Goal: Task Accomplishment & Management: Manage account settings

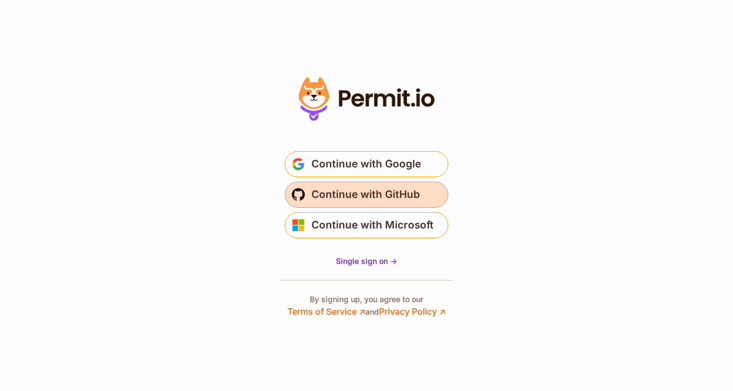
click at [356, 194] on span "Continue with GitHub" at bounding box center [365, 194] width 108 height 17
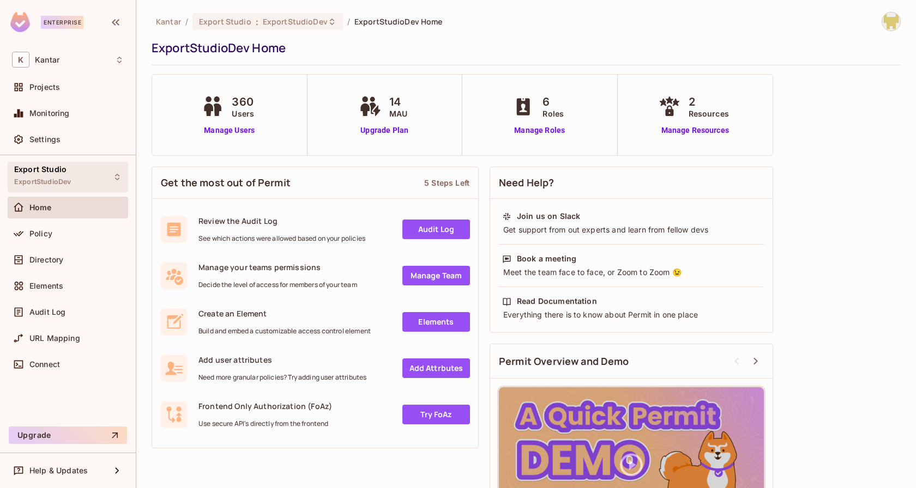
click at [87, 172] on div "Export Studio ExportStudioDev" at bounding box center [68, 177] width 120 height 30
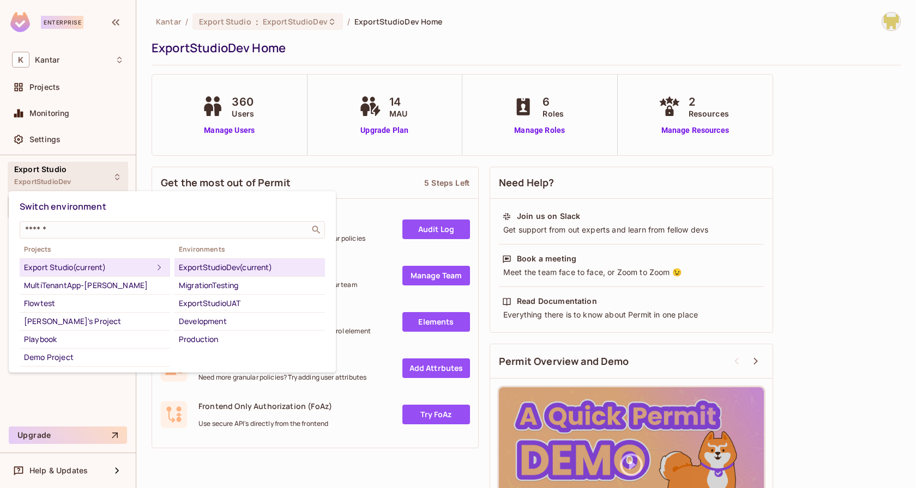
click at [266, 268] on div "ExportStudioDev (current)" at bounding box center [250, 267] width 142 height 13
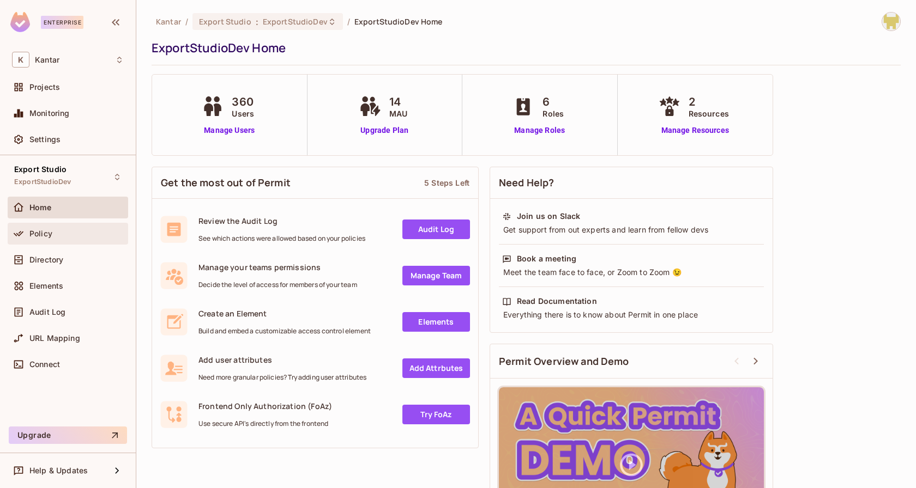
click at [71, 237] on div "Policy" at bounding box center [68, 233] width 112 height 13
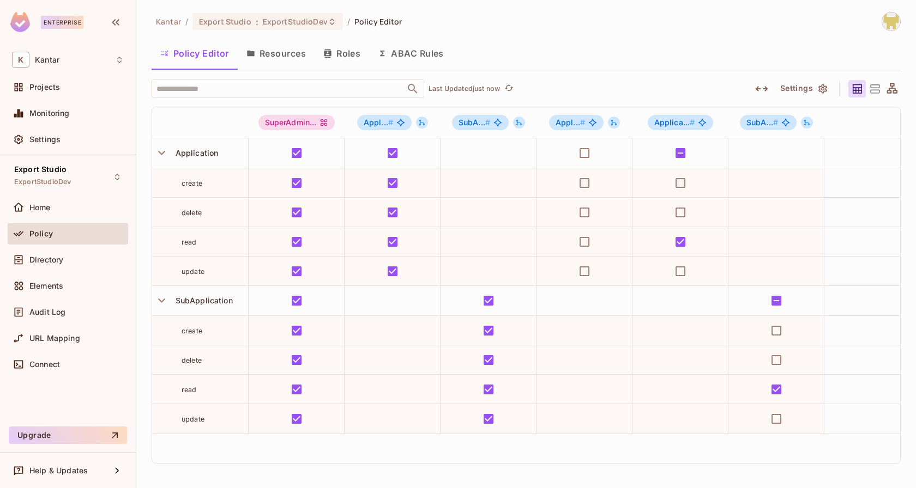
click at [280, 57] on button "Resources" at bounding box center [276, 53] width 77 height 27
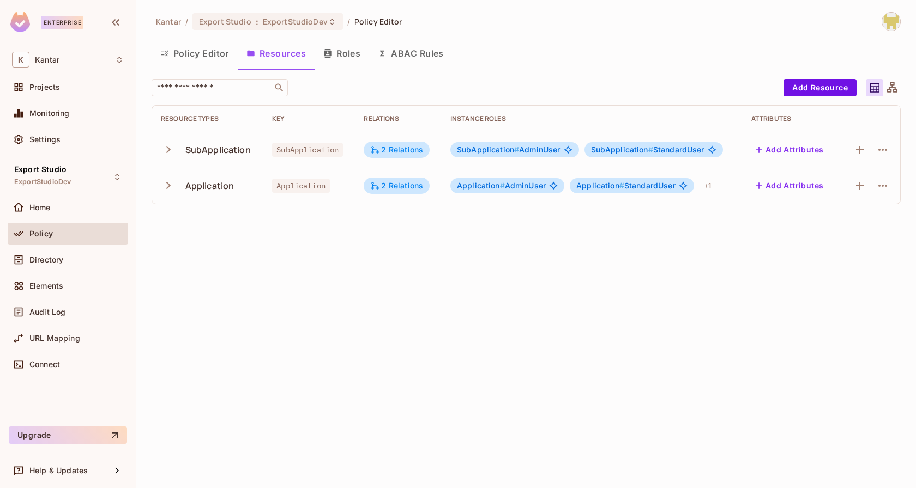
click at [356, 52] on button "Roles" at bounding box center [341, 53] width 55 height 27
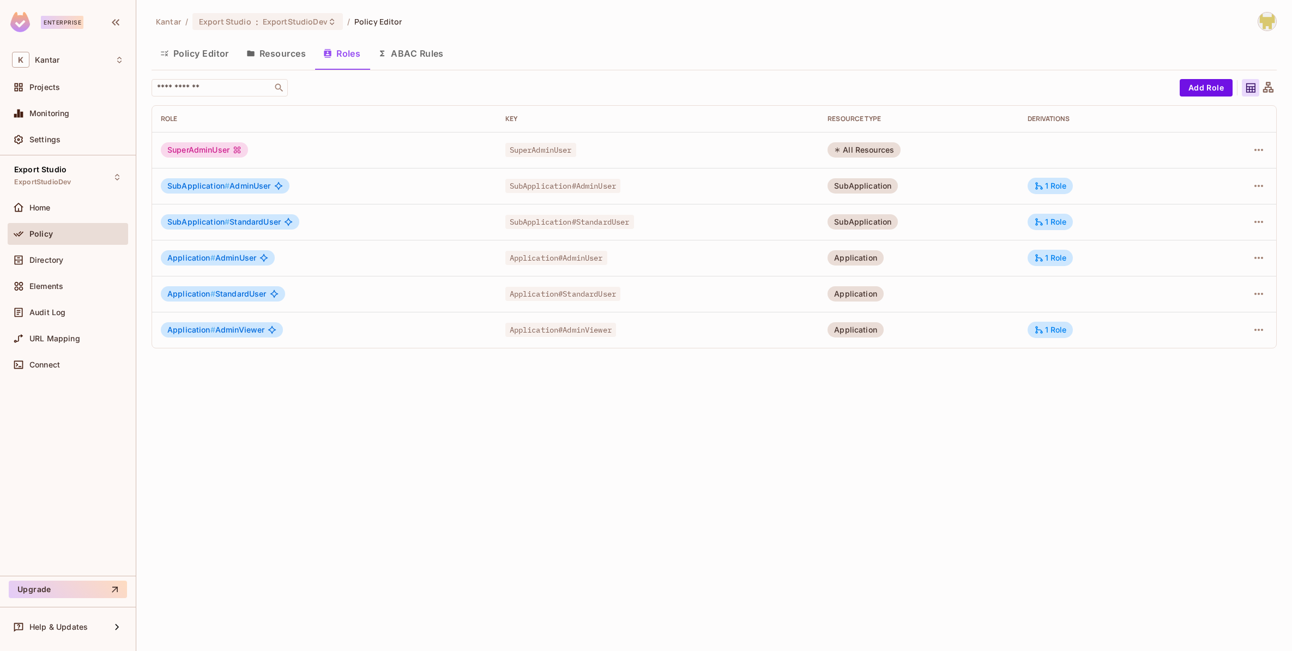
click at [257, 58] on button "Resources" at bounding box center [276, 53] width 77 height 27
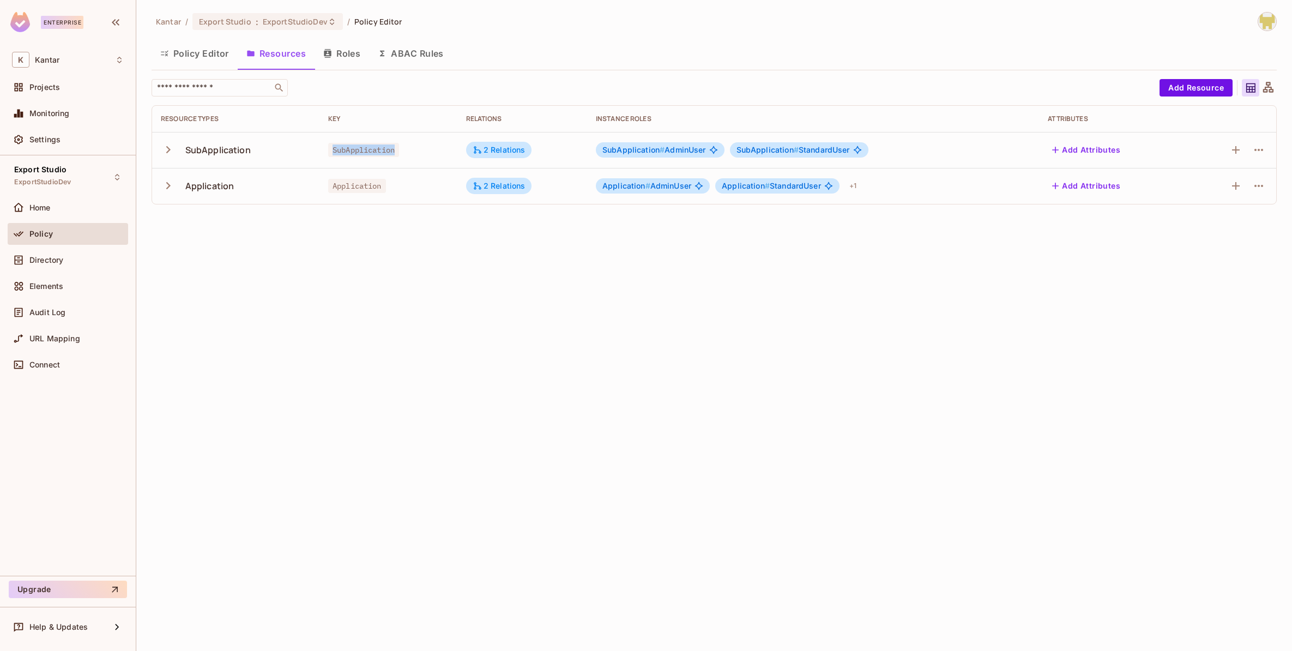
drag, startPoint x: 332, startPoint y: 147, endPoint x: 437, endPoint y: 147, distance: 104.6
click at [437, 147] on div "SubApplication" at bounding box center [388, 149] width 120 height 11
copy span "SubApplication"
drag, startPoint x: 340, startPoint y: 186, endPoint x: 372, endPoint y: 186, distance: 32.2
click at [372, 186] on span "Application" at bounding box center [357, 186] width 58 height 14
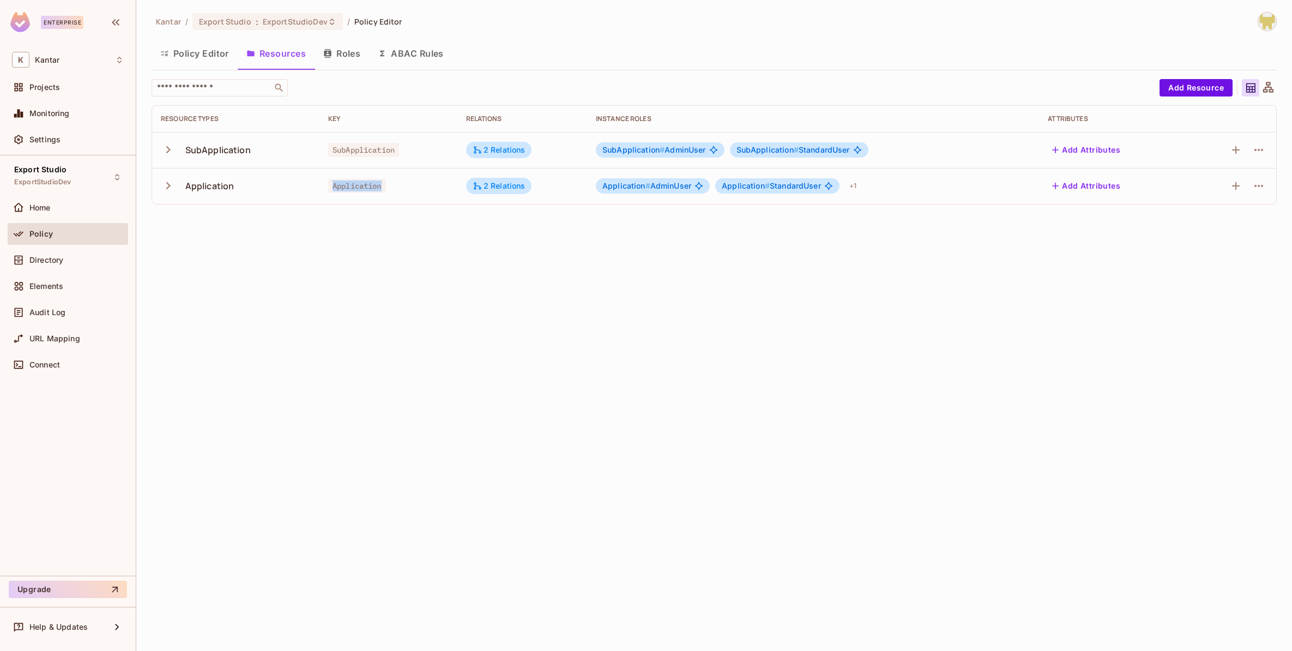
drag, startPoint x: 328, startPoint y: 187, endPoint x: 386, endPoint y: 190, distance: 59.0
click at [386, 190] on span "Application" at bounding box center [357, 186] width 58 height 14
copy span "Application"
click at [347, 55] on button "Roles" at bounding box center [341, 53] width 55 height 27
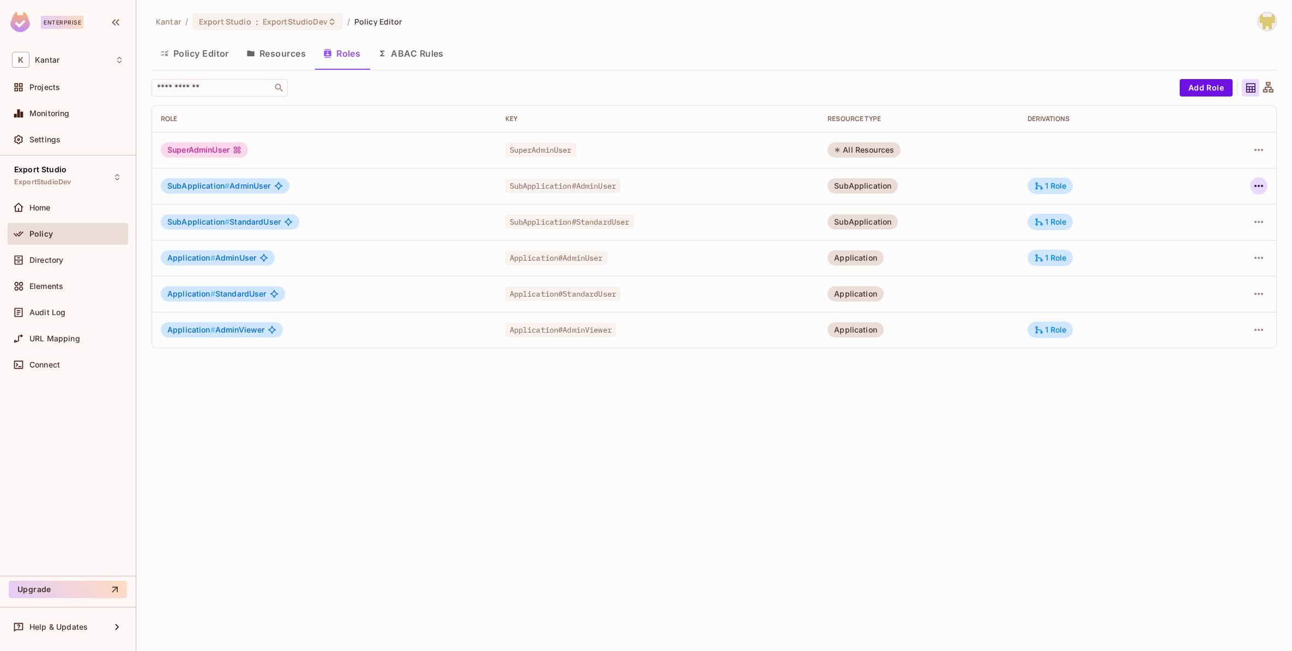
click at [915, 186] on icon "button" at bounding box center [1258, 185] width 13 height 13
click at [915, 234] on div "Edit Attributes" at bounding box center [1221, 234] width 54 height 11
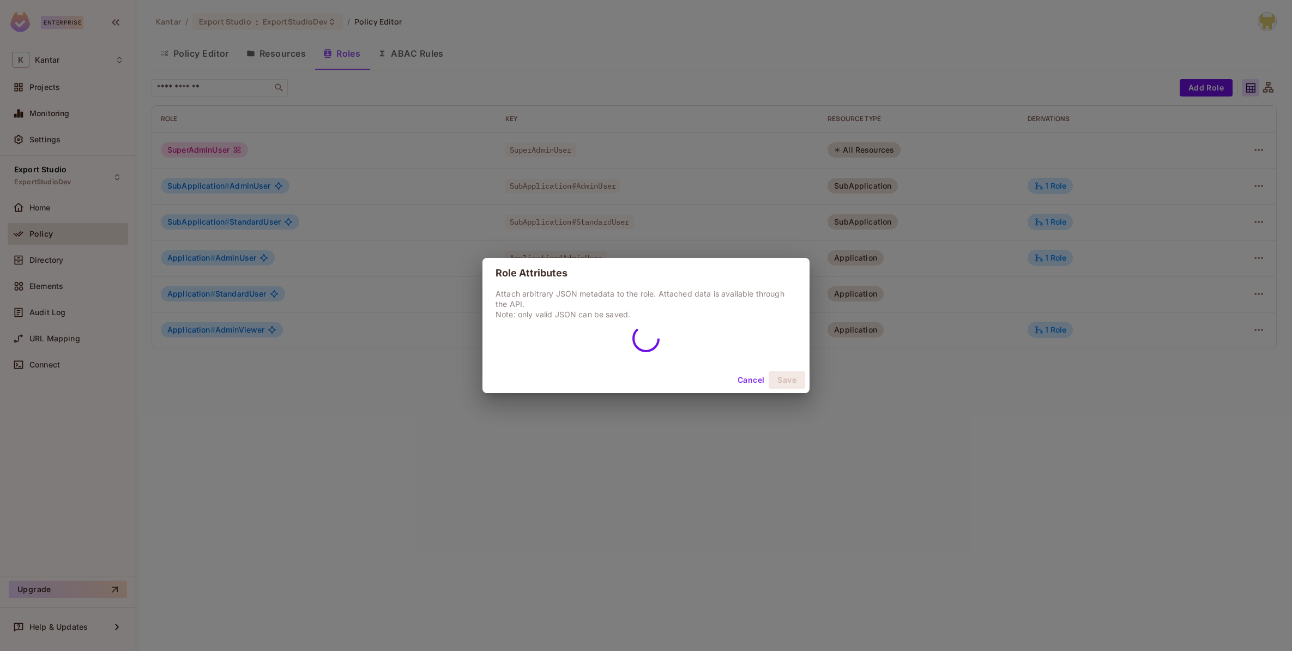
click at [754, 374] on div "Role Attributes Attach arbitrary JSON metadata to the role. Attached data is av…" at bounding box center [645, 325] width 327 height 135
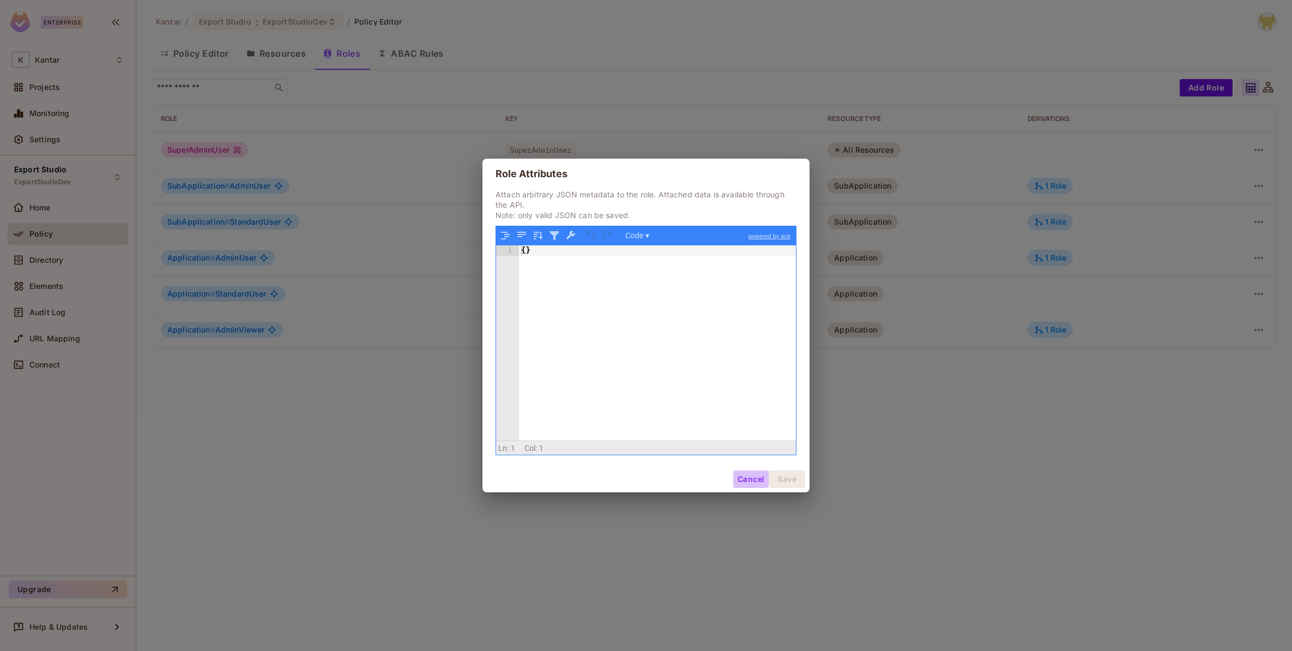
click at [761, 481] on button "Cancel" at bounding box center [750, 478] width 35 height 17
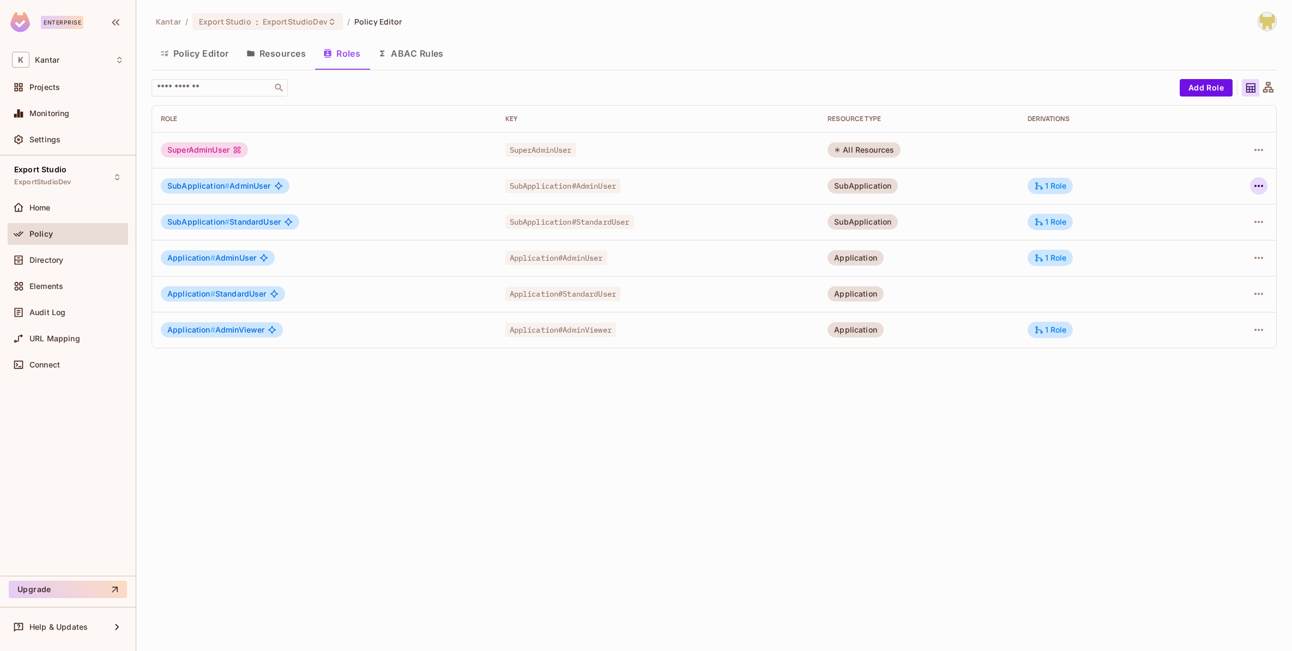
click at [915, 177] on button "button" at bounding box center [1258, 185] width 17 height 17
click at [915, 213] on div "Edit Role" at bounding box center [1210, 210] width 33 height 11
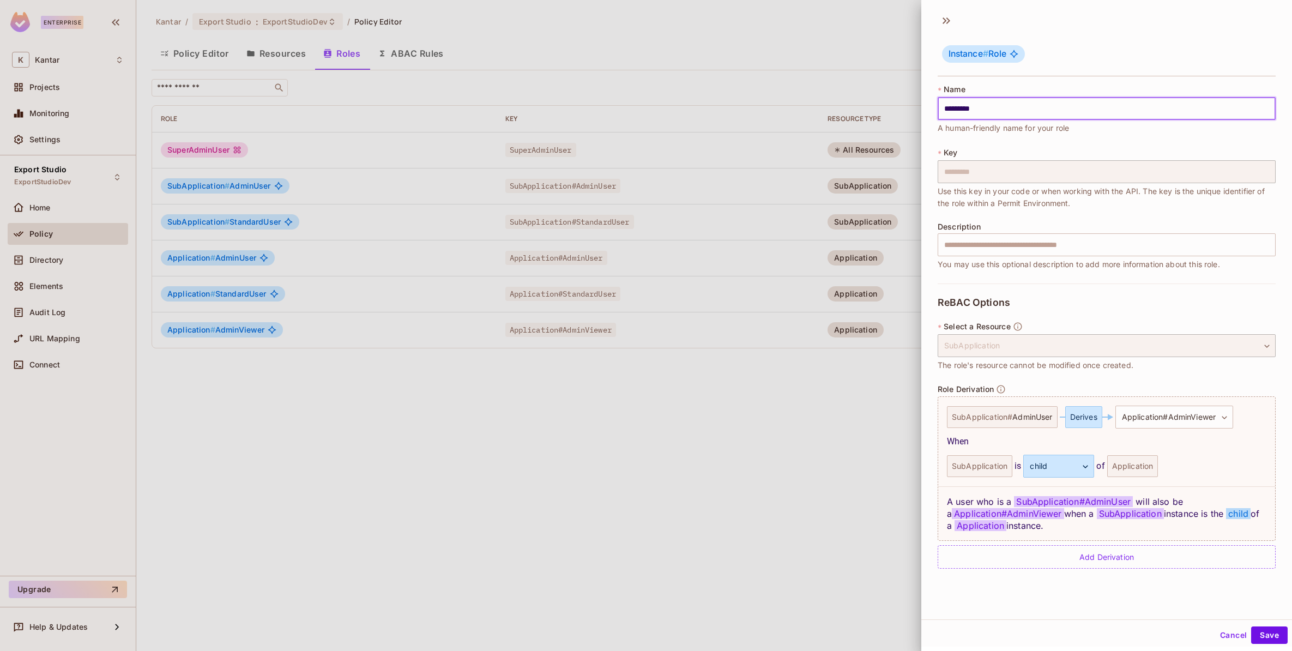
click at [915, 111] on input "*********" at bounding box center [1106, 108] width 338 height 23
click at [915, 21] on icon at bounding box center [945, 19] width 17 height 17
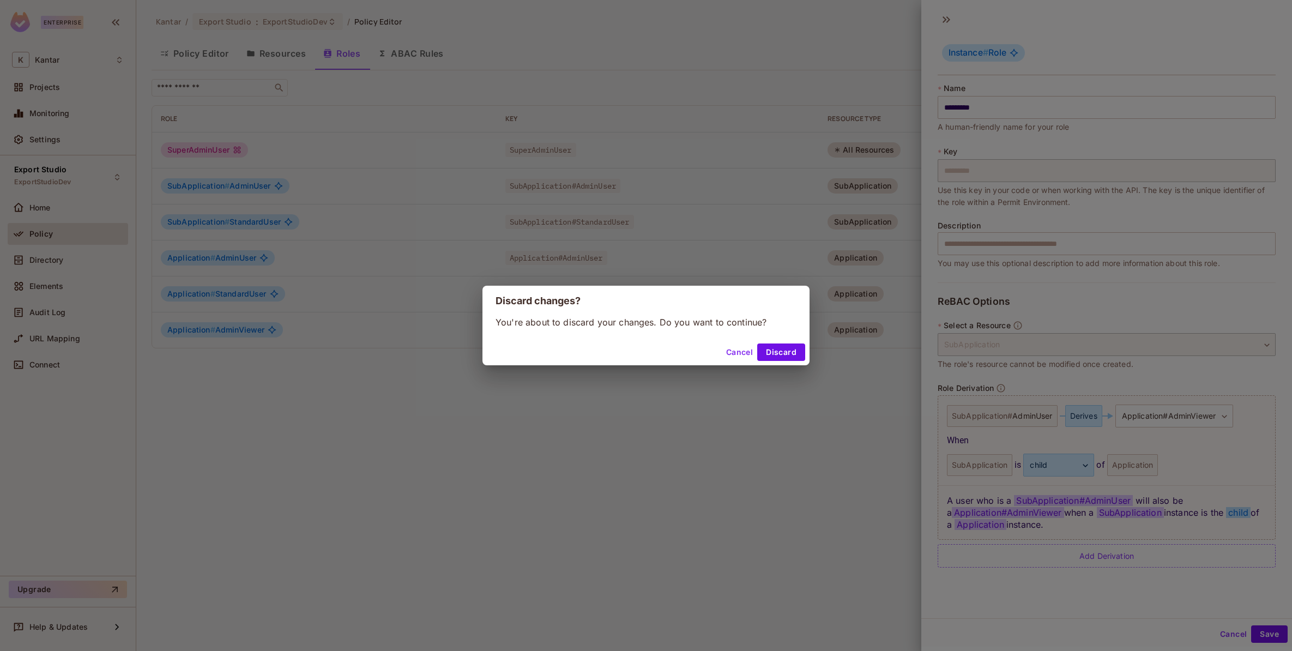
click at [778, 363] on div "Cancel Discard" at bounding box center [645, 352] width 327 height 26
click at [778, 355] on button "Discard" at bounding box center [781, 351] width 48 height 17
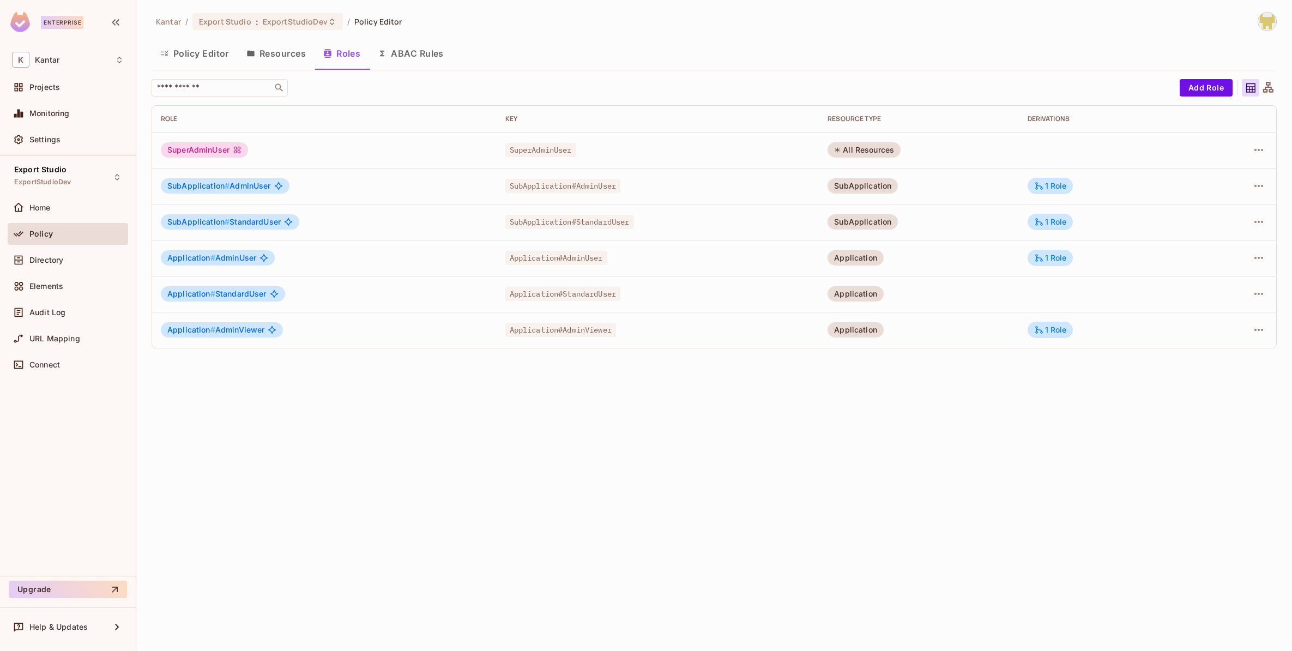
click at [618, 398] on div "Kantar / Export Studio : ExportStudioDev / Policy Editor Policy Editor Resource…" at bounding box center [713, 325] width 1155 height 651
click at [522, 220] on span "SubApplication#StandardUser" at bounding box center [569, 222] width 129 height 14
drag, startPoint x: 575, startPoint y: 218, endPoint x: 633, endPoint y: 220, distance: 58.4
click at [633, 220] on span "SubApplication#StandardUser" at bounding box center [569, 222] width 129 height 14
copy span "StandardUser"
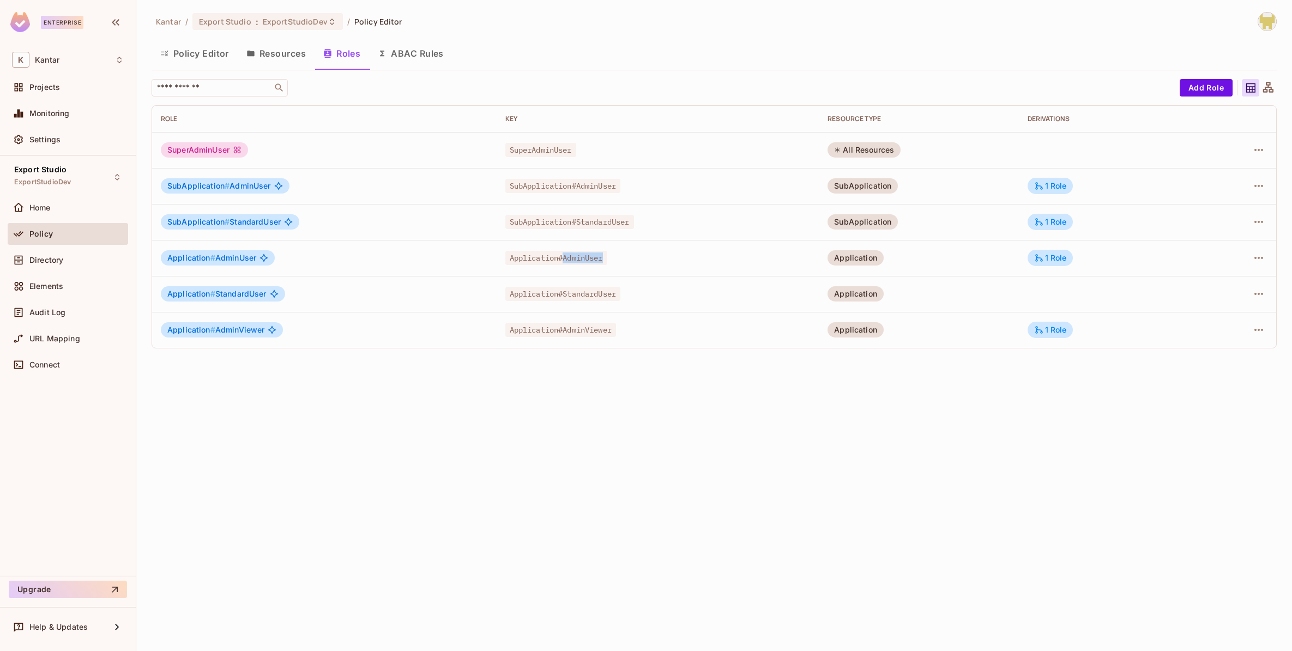
drag, startPoint x: 560, startPoint y: 259, endPoint x: 619, endPoint y: 261, distance: 58.9
click at [619, 261] on div "Application#AdminUser" at bounding box center [657, 257] width 305 height 11
copy span "AdminUser"
click at [596, 291] on span "Application#StandardUser" at bounding box center [563, 294] width 116 height 14
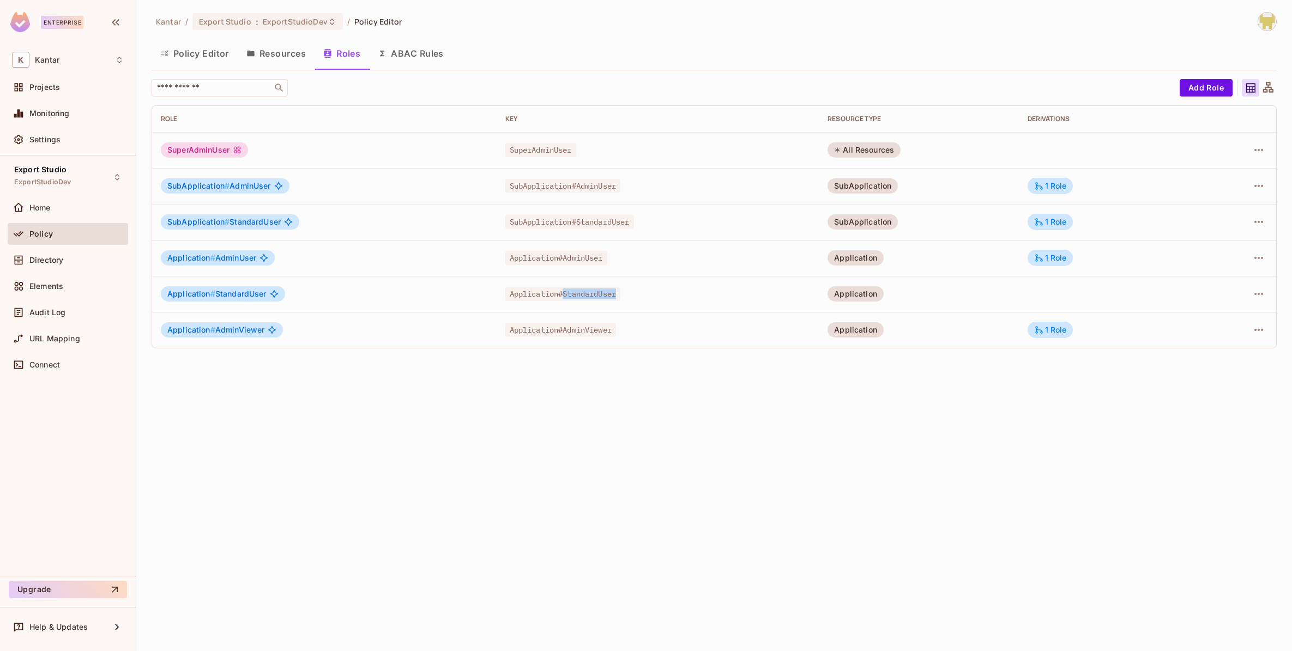
copy span "StandardUser"
drag, startPoint x: 560, startPoint y: 329, endPoint x: 630, endPoint y: 327, distance: 69.8
click at [630, 327] on div "Application#AdminViewer" at bounding box center [657, 329] width 305 height 11
copy span "AdminViewer"
click at [915, 186] on div "1 Role" at bounding box center [1050, 186] width 33 height 10
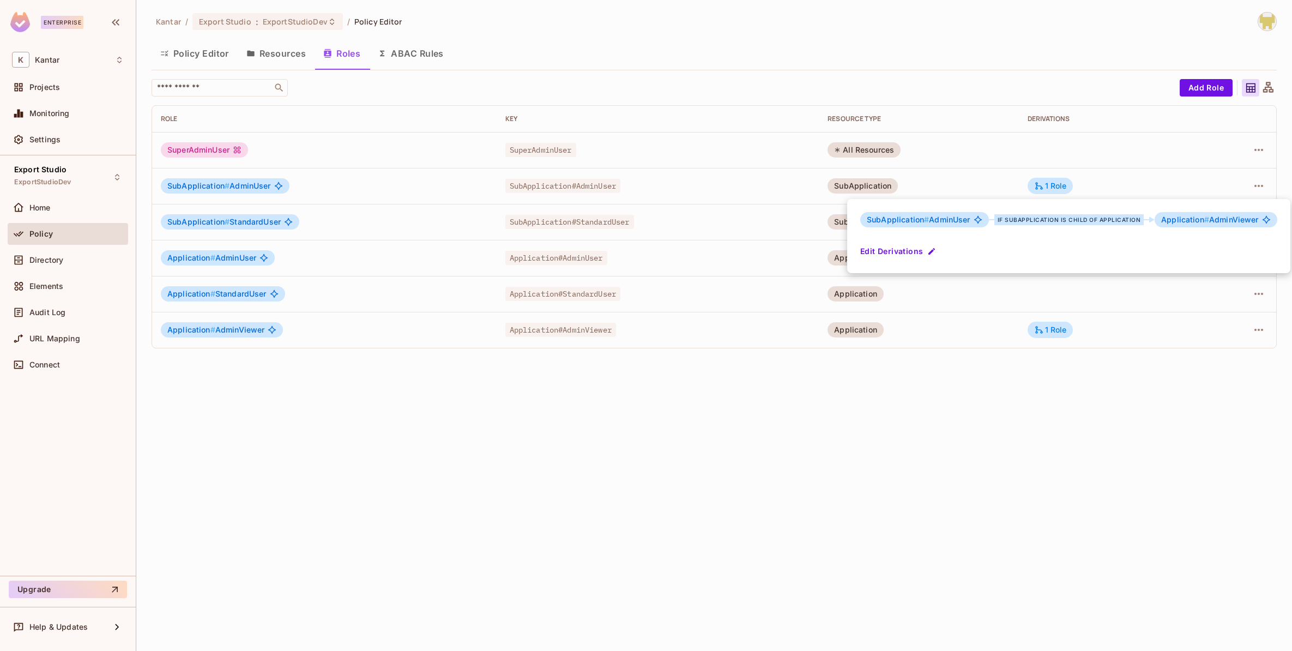
click at [915, 332] on div at bounding box center [646, 325] width 1292 height 651
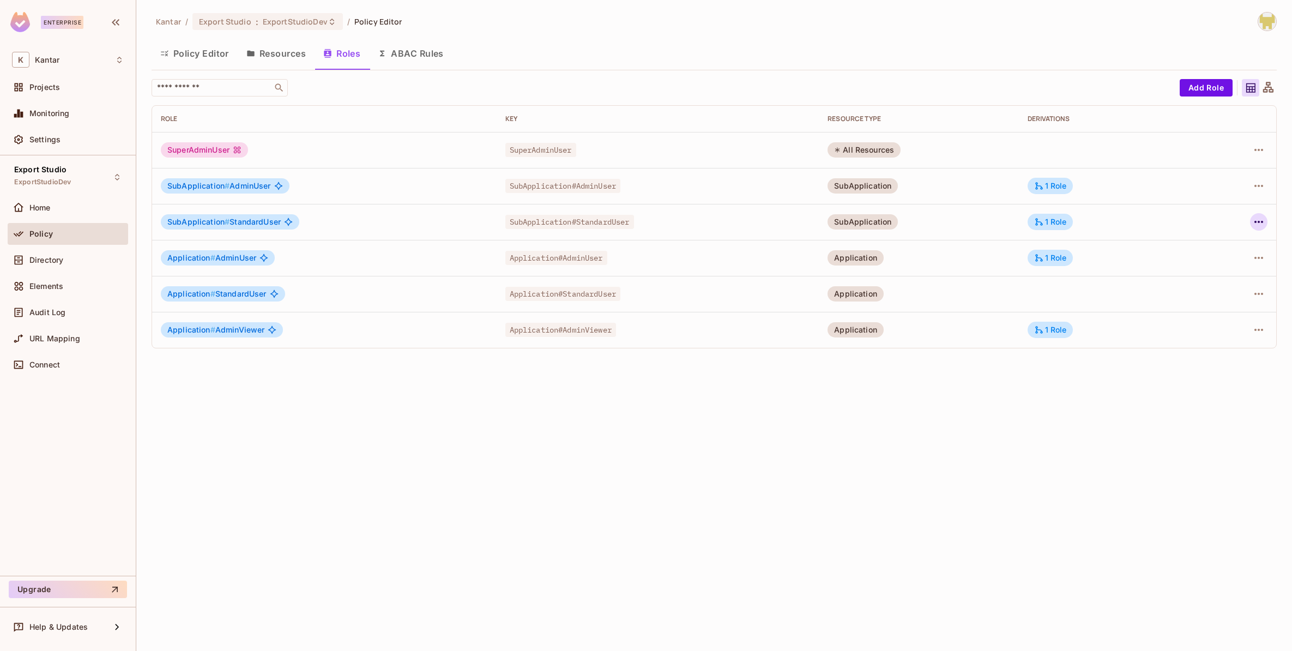
click at [915, 224] on icon "button" at bounding box center [1258, 221] width 13 height 13
click at [915, 229] on div at bounding box center [646, 325] width 1292 height 651
click at [915, 219] on div "1 Role" at bounding box center [1050, 222] width 33 height 10
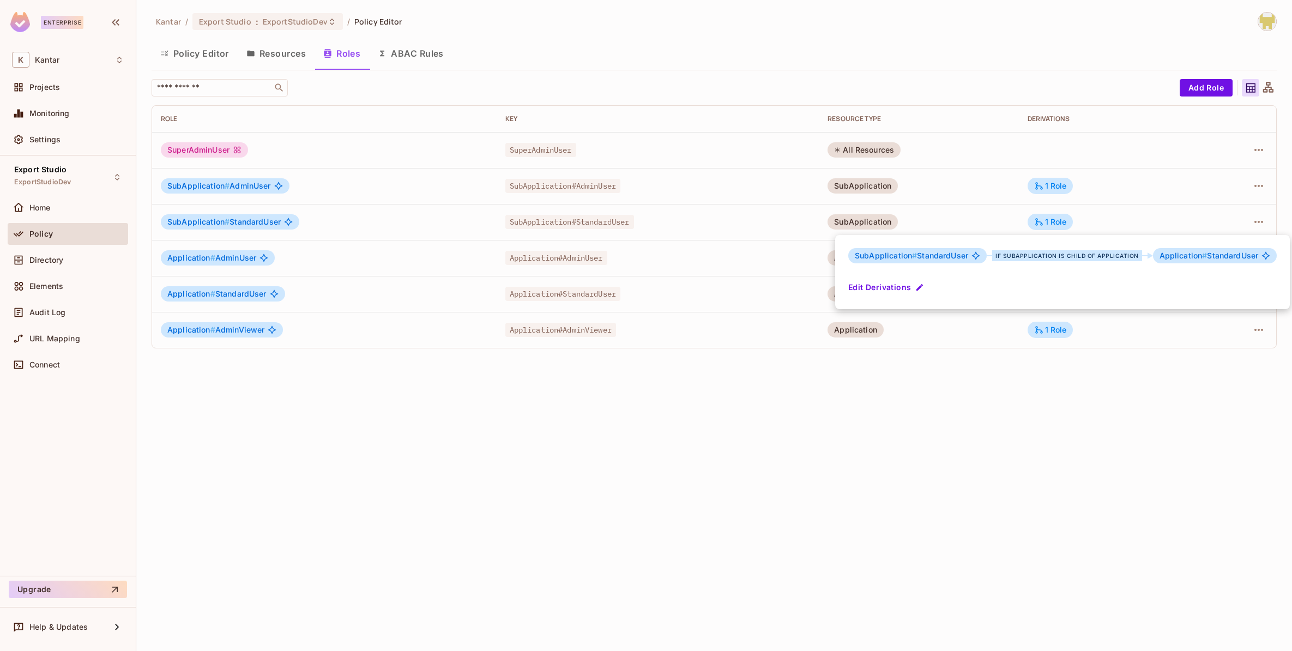
click at [915, 391] on div at bounding box center [646, 325] width 1292 height 651
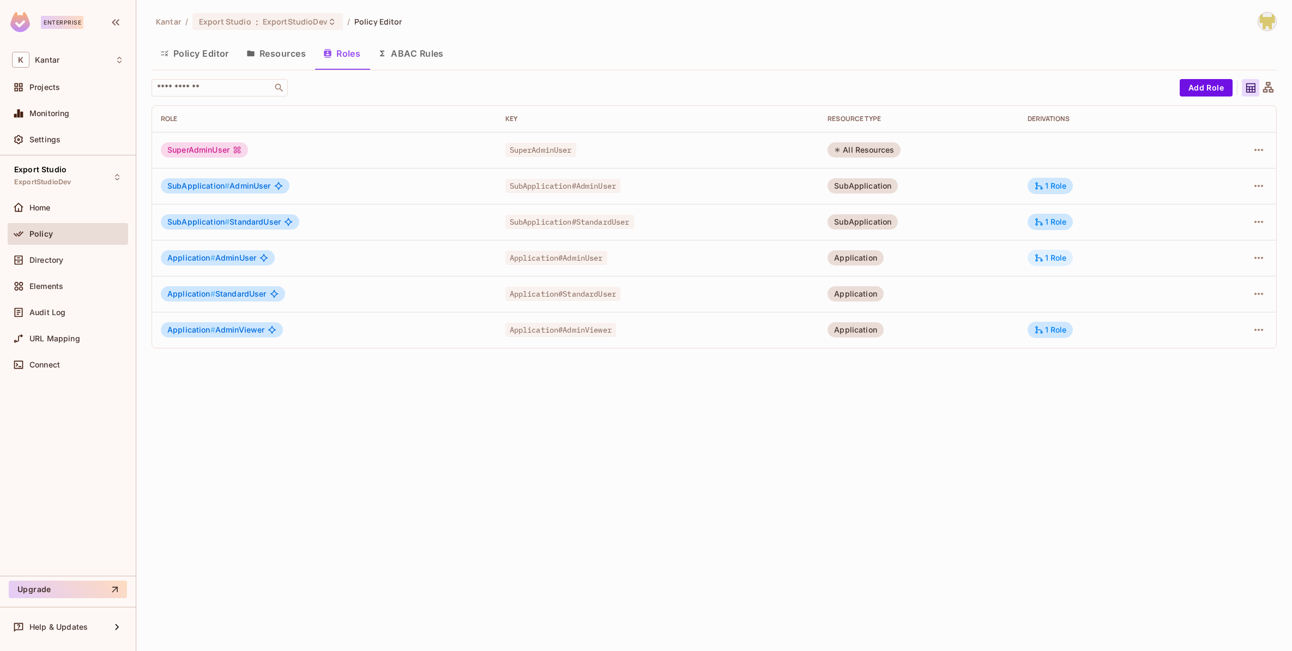
click at [915, 256] on div "1 Role" at bounding box center [1050, 258] width 33 height 10
click at [898, 475] on div at bounding box center [646, 325] width 1292 height 651
click at [915, 326] on icon "button" at bounding box center [1258, 329] width 13 height 13
click at [915, 356] on div at bounding box center [646, 325] width 1292 height 651
click at [915, 329] on div "1 Role" at bounding box center [1050, 330] width 33 height 10
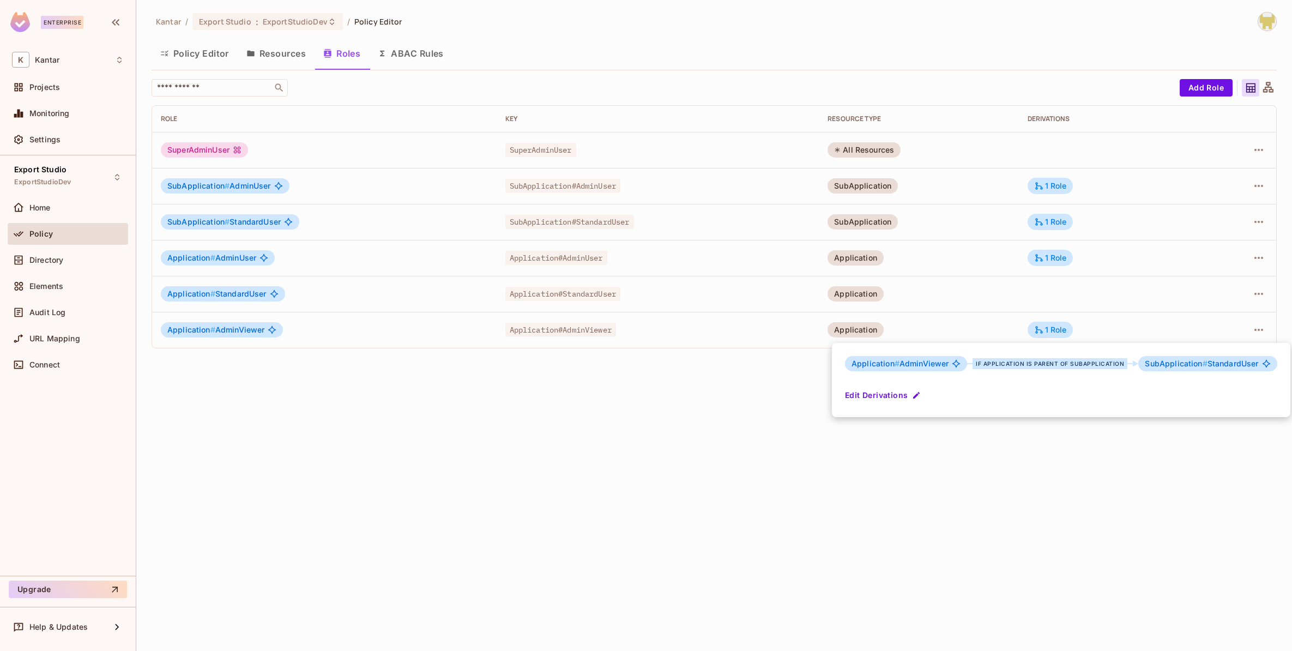
click at [571, 423] on div at bounding box center [646, 325] width 1292 height 651
click at [422, 52] on button "ABAC Rules" at bounding box center [410, 53] width 83 height 27
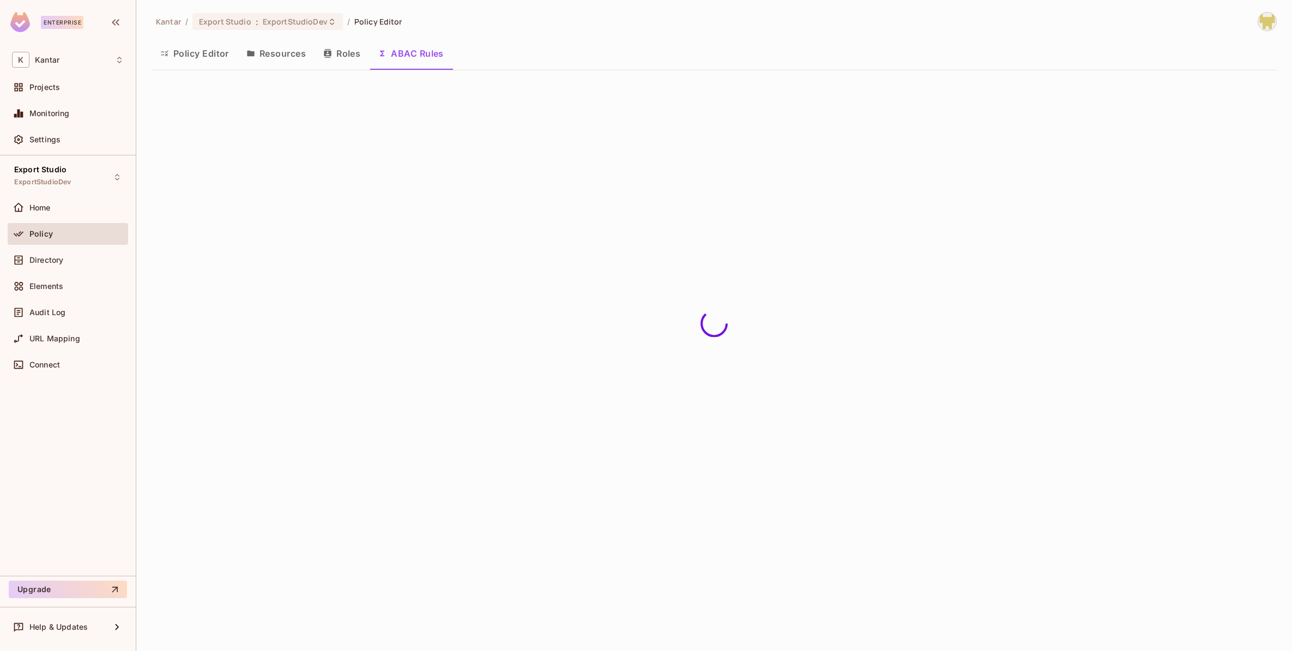
click at [221, 53] on button "Policy Editor" at bounding box center [195, 53] width 86 height 27
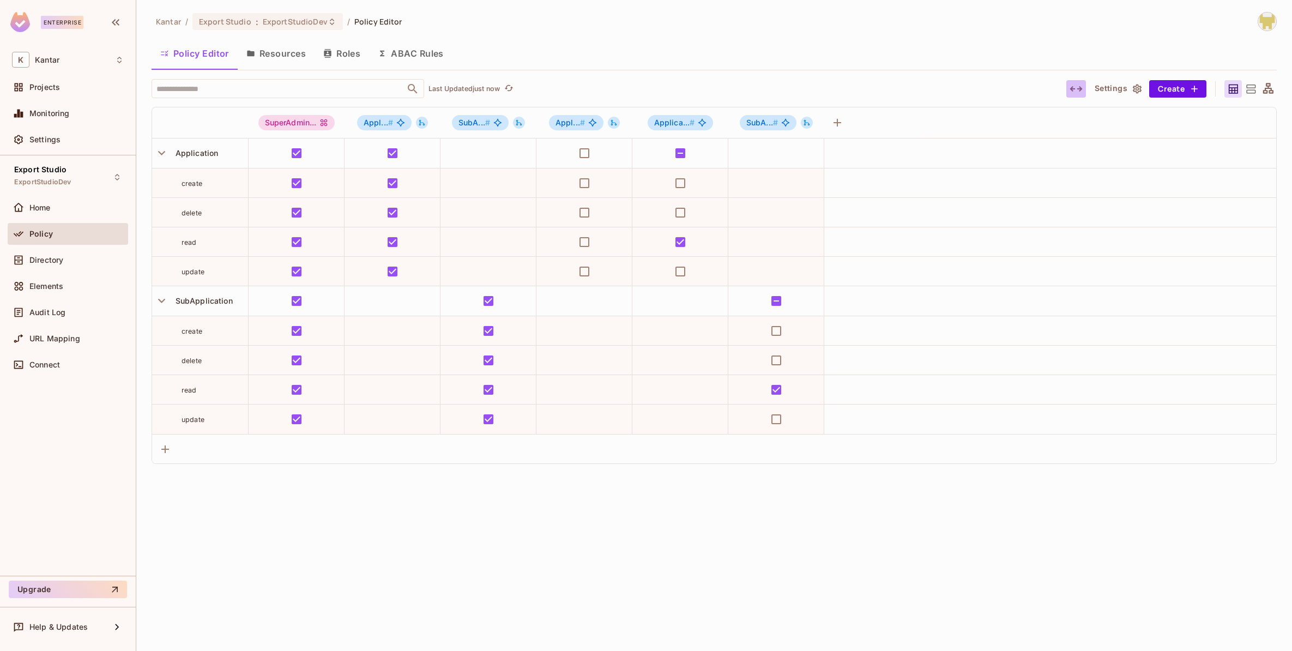
click at [915, 89] on icon "button" at bounding box center [1075, 88] width 13 height 13
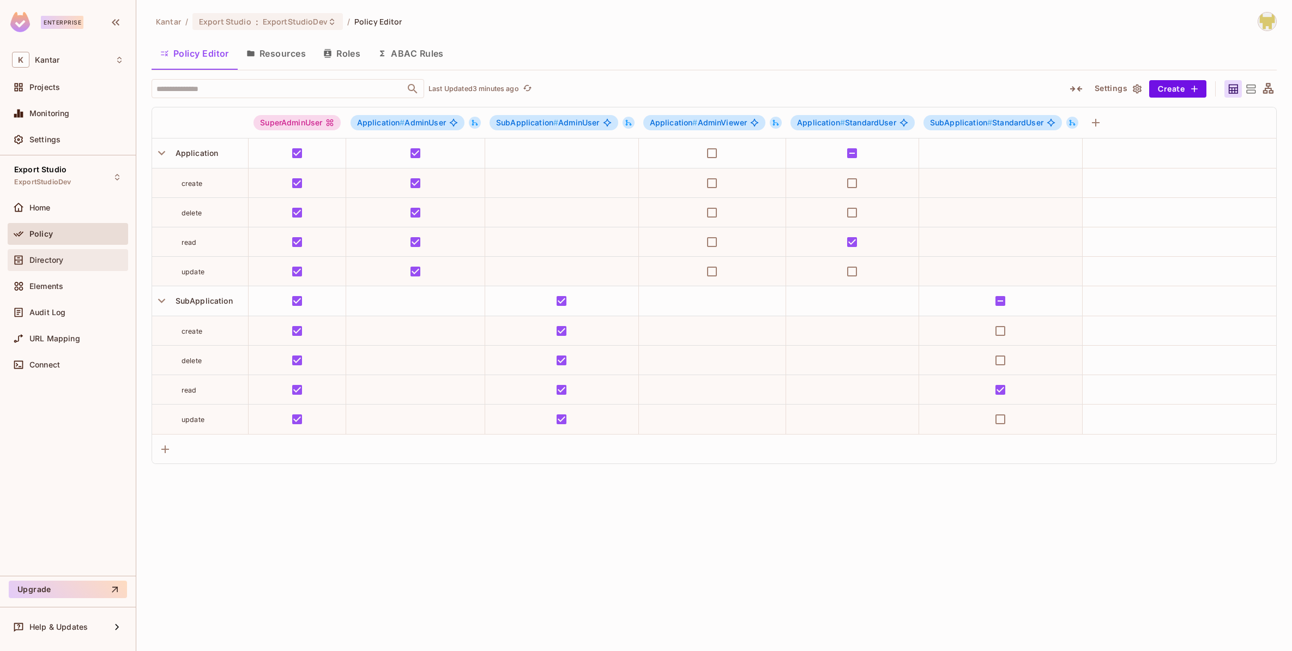
click at [64, 264] on div "Directory" at bounding box center [68, 259] width 112 height 13
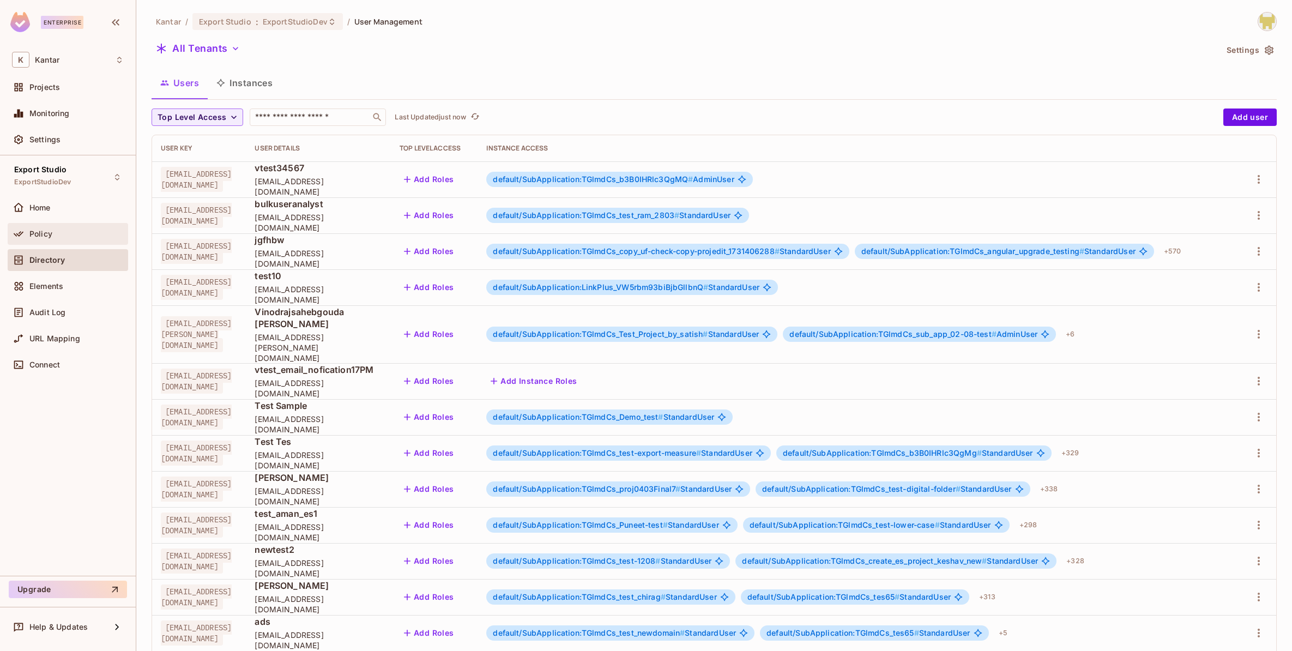
click at [62, 227] on div "Policy" at bounding box center [68, 233] width 112 height 13
